Goal: Navigation & Orientation: Find specific page/section

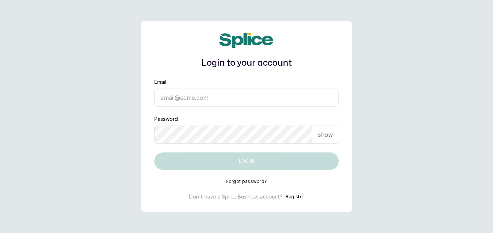
type input "[EMAIL_ADDRESS][DOMAIN_NAME]"
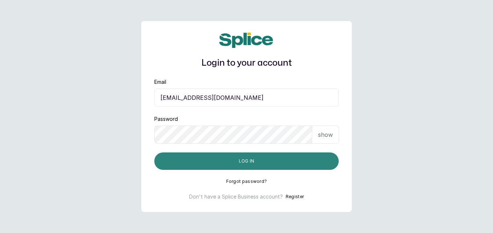
click at [271, 161] on button "Log in" at bounding box center [246, 160] width 184 height 17
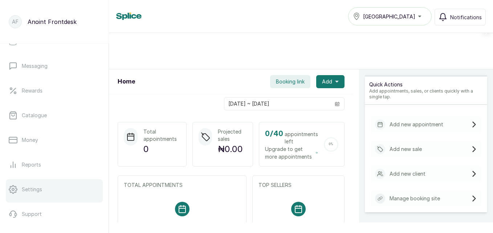
scroll to position [205, 0]
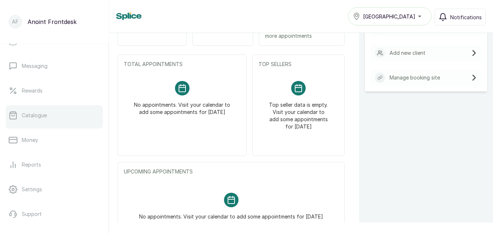
click at [69, 115] on link "Catalogue" at bounding box center [54, 115] width 97 height 20
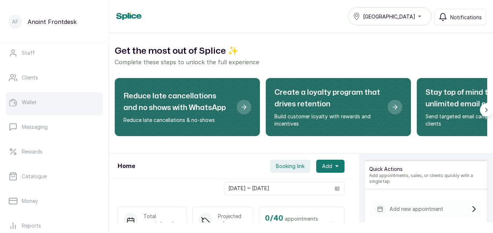
scroll to position [80, 0]
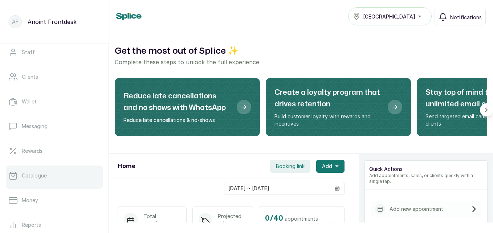
click at [70, 179] on link "Catalogue" at bounding box center [54, 175] width 97 height 20
